Goal: Check status: Check status

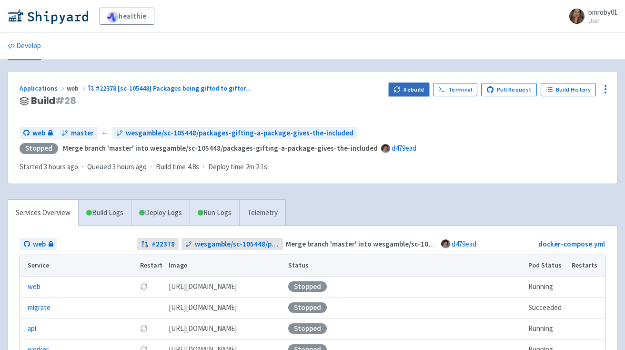
click at [412, 92] on button "Rebuild" at bounding box center [409, 89] width 41 height 13
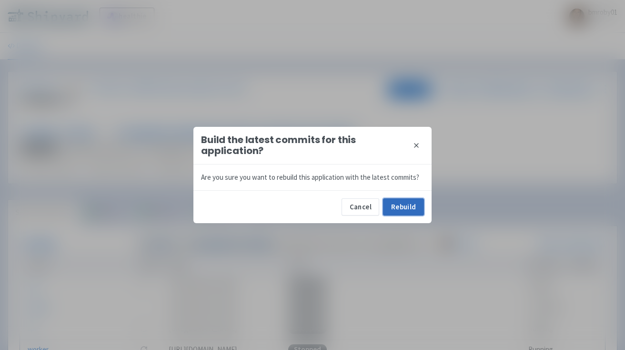
click at [407, 209] on button "Rebuild" at bounding box center [403, 206] width 41 height 17
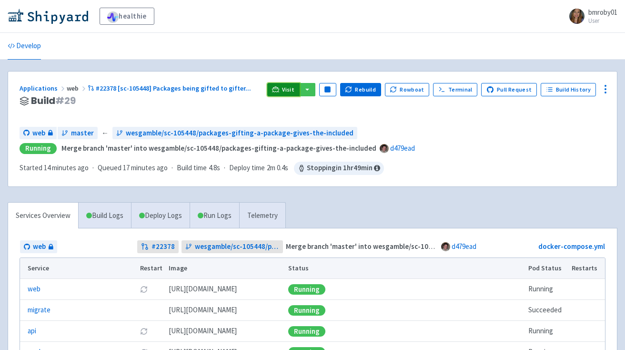
click at [283, 85] on link "Visit" at bounding box center [283, 89] width 32 height 13
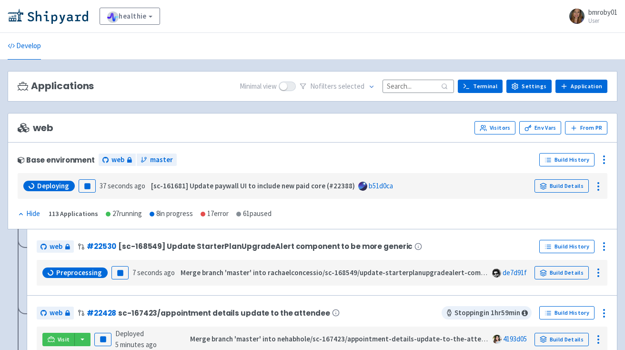
scroll to position [4, 0]
